Goal: Obtain resource: Obtain resource

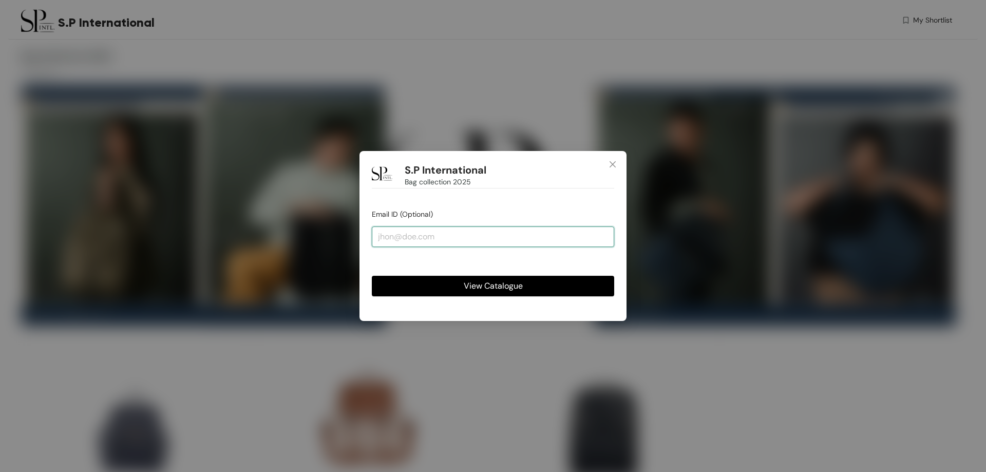
click at [411, 240] on input "email" at bounding box center [493, 237] width 242 height 21
type input "[EMAIL_ADDRESS][DOMAIN_NAME]"
drag, startPoint x: 521, startPoint y: 242, endPoint x: 268, endPoint y: 202, distance: 255.9
click at [268, 202] on div "S.P International Bag collection 2025 Email ID (Optional) [EMAIL_ADDRESS][DOMAI…" at bounding box center [493, 236] width 986 height 472
click at [504, 291] on span "View Catalogue" at bounding box center [493, 285] width 59 height 13
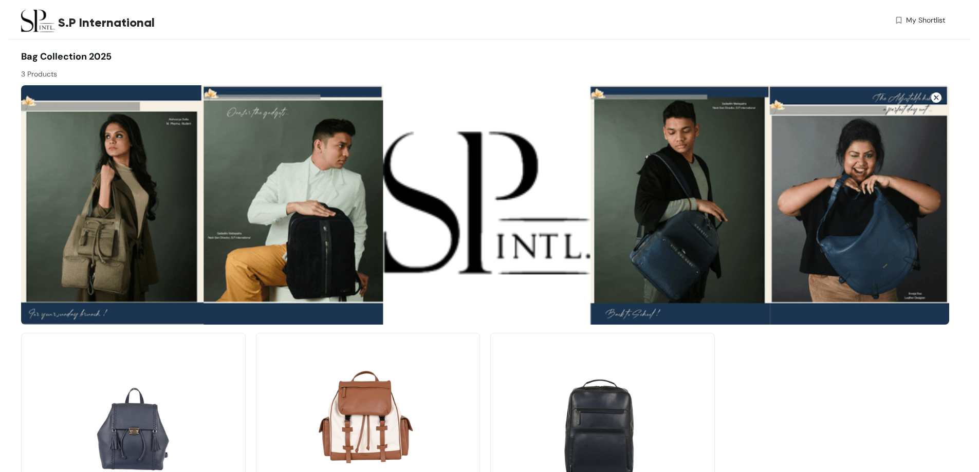
click at [277, 220] on img at bounding box center [485, 204] width 928 height 239
click at [932, 97] on img at bounding box center [936, 97] width 10 height 10
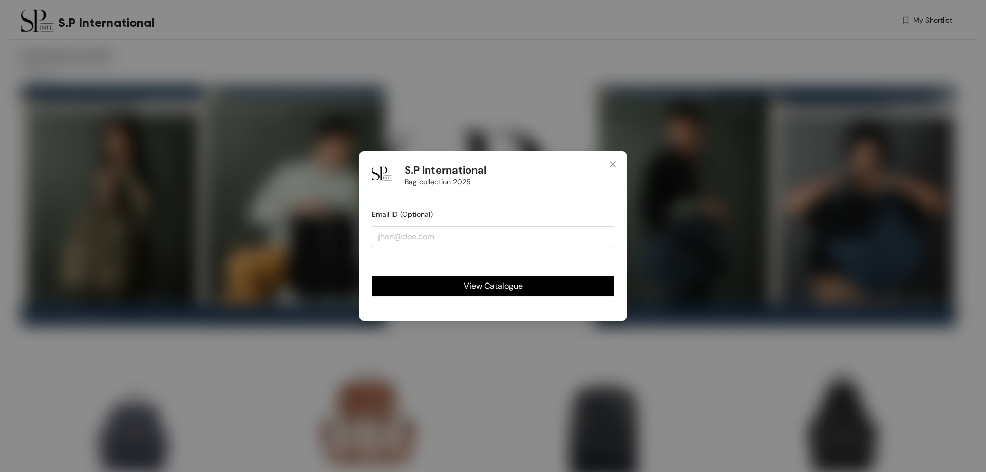
click at [492, 284] on span "View Catalogue" at bounding box center [493, 285] width 59 height 13
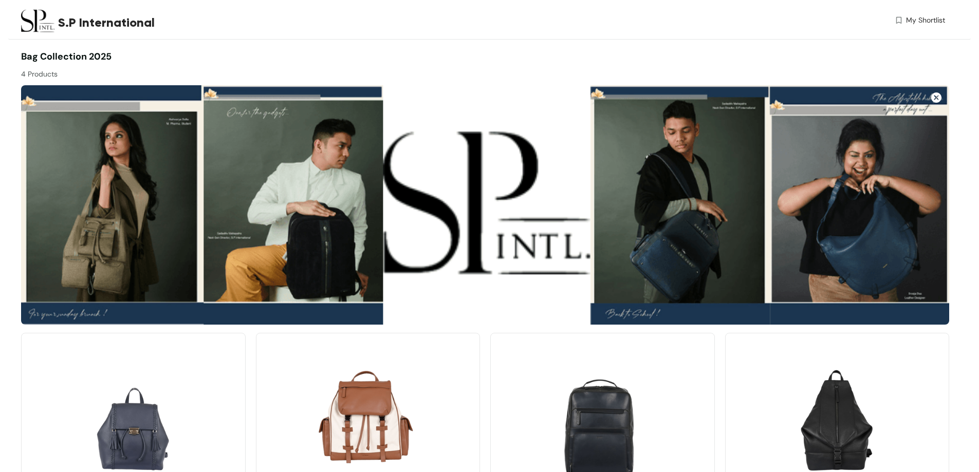
click at [937, 96] on img at bounding box center [936, 97] width 10 height 10
